Goal: Contribute content

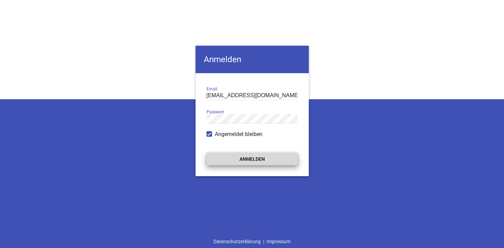
click at [247, 161] on button "Anmelden" at bounding box center [252, 159] width 91 height 12
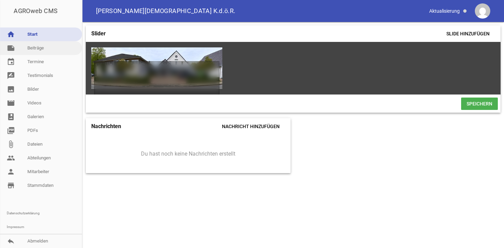
click at [36, 49] on link "note Beiträge" at bounding box center [41, 48] width 82 height 14
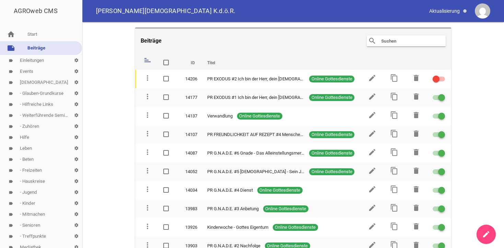
click at [24, 71] on link "label Events settings" at bounding box center [41, 71] width 82 height 11
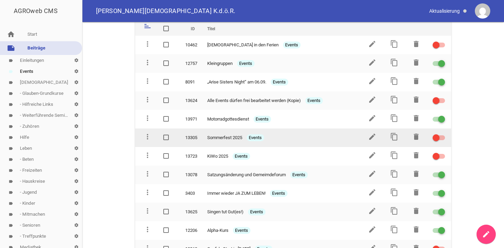
scroll to position [35, 0]
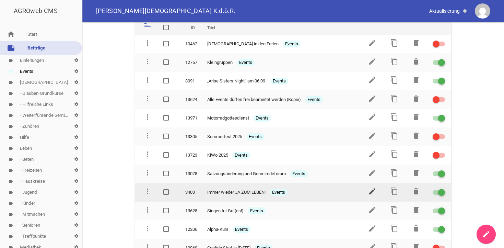
click at [371, 190] on icon "edit" at bounding box center [372, 191] width 8 height 8
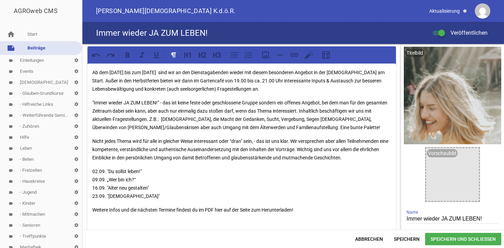
click at [499, 189] on div "Titelbild delete crop image Vorschaubild image Immer wieder JA ZUM LEBEN! Name …" at bounding box center [452, 183] width 103 height 279
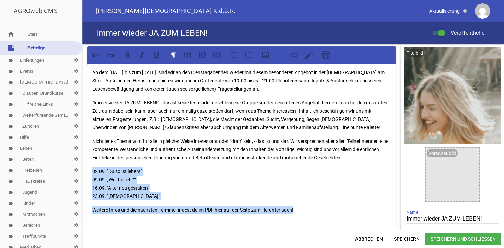
drag, startPoint x: 91, startPoint y: 171, endPoint x: 306, endPoint y: 206, distance: 217.9
click at [306, 206] on div "Ab dem [DATE] bis zum [DATE] sind wir an den Dienstagabenden wieder mit diesem …" at bounding box center [242, 174] width 309 height 220
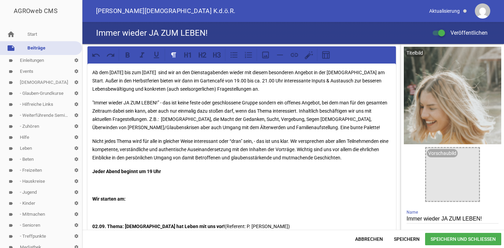
click at [373, 158] on p "Nicht jedes Thema wird für alle in gleicher Weise interessant oder “dran" sein,…" at bounding box center [241, 149] width 299 height 25
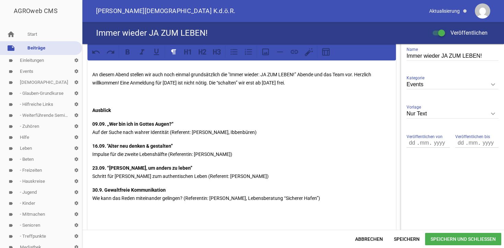
scroll to position [180, 0]
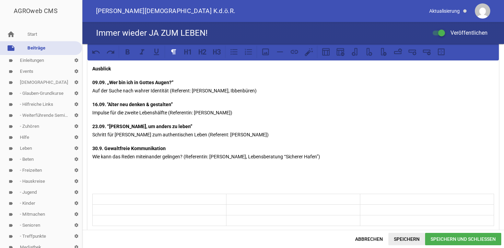
click at [411, 238] on span "Speichern" at bounding box center [407, 239] width 37 height 12
click at [406, 240] on span "Speichern" at bounding box center [407, 239] width 37 height 12
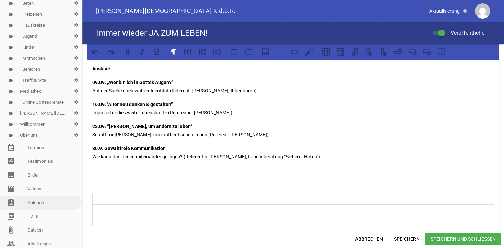
scroll to position [175, 0]
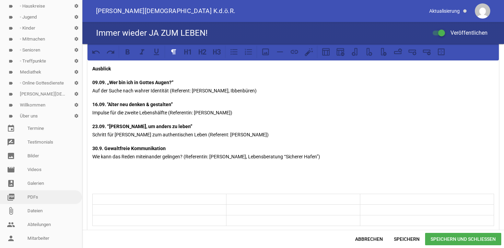
click at [34, 195] on link "picture_as_pdf PDFs" at bounding box center [41, 197] width 82 height 14
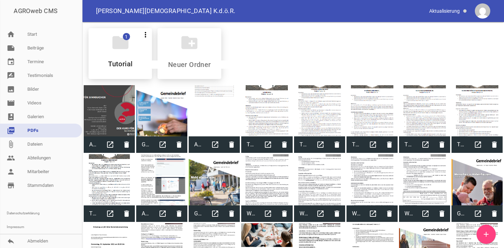
click at [486, 234] on icon "add" at bounding box center [487, 234] width 8 height 8
click at [34, 49] on link "note Beiträge" at bounding box center [41, 48] width 82 height 14
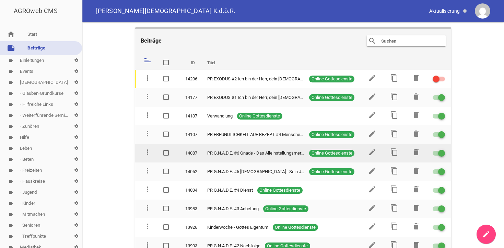
scroll to position [35, 0]
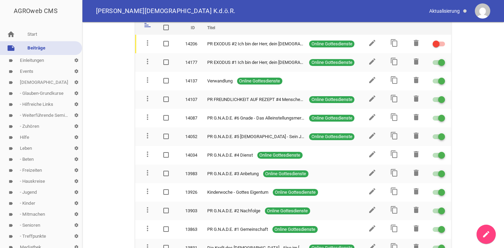
click at [29, 72] on link "label Events settings" at bounding box center [41, 71] width 82 height 11
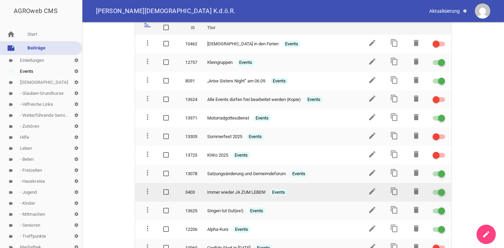
click at [240, 189] on span "Immer wieder JA ZUM LEBEN!" at bounding box center [236, 192] width 58 height 7
click at [376, 191] on icon "edit" at bounding box center [372, 191] width 8 height 8
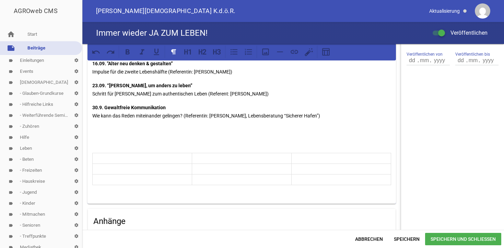
scroll to position [420, 0]
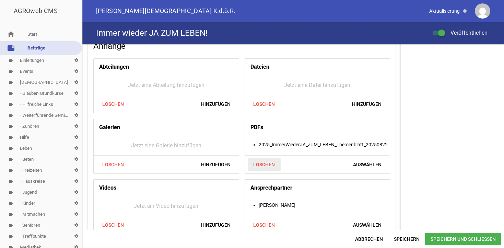
click at [271, 162] on span "Löschen" at bounding box center [264, 164] width 33 height 12
click at [365, 163] on span "Hinzufügen" at bounding box center [367, 164] width 41 height 12
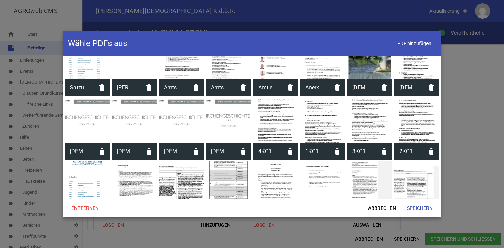
scroll to position [1000, 0]
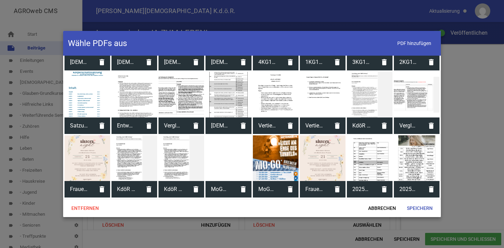
click at [416, 159] on div at bounding box center [417, 158] width 46 height 46
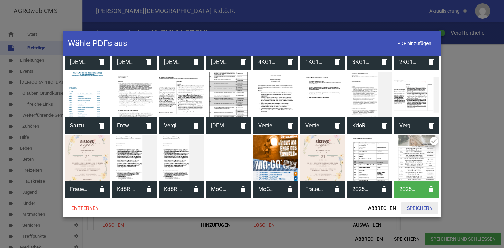
click at [424, 208] on span "Speichern" at bounding box center [420, 208] width 37 height 12
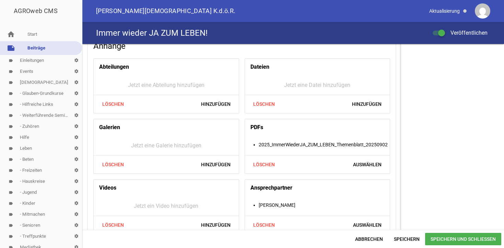
click at [440, 239] on span "Speichern und Schließen" at bounding box center [464, 239] width 76 height 12
